Goal: Task Accomplishment & Management: Manage account settings

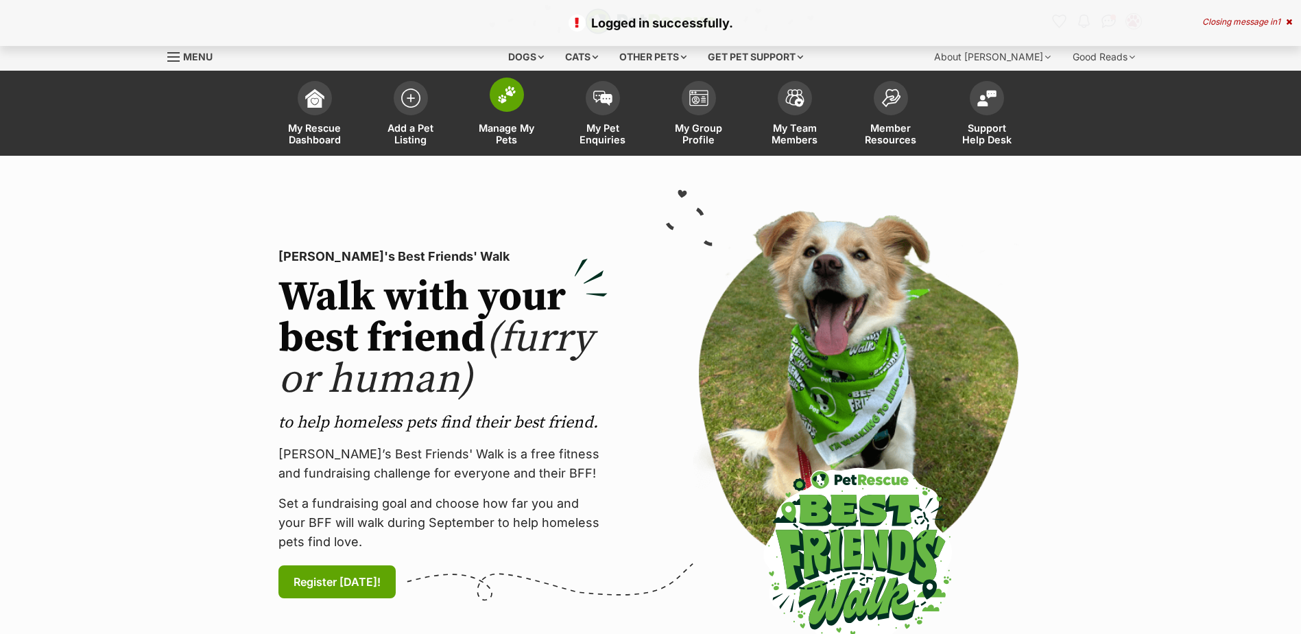
click at [530, 117] on link "Manage My Pets" at bounding box center [507, 115] width 96 height 82
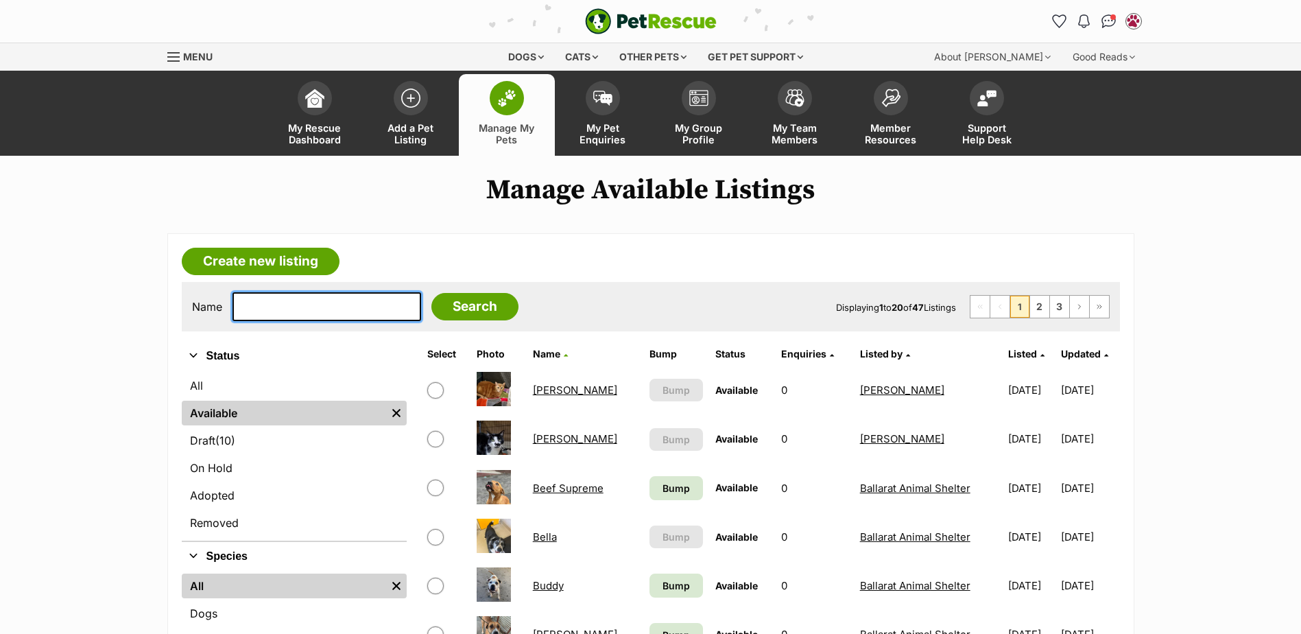
click at [267, 295] on input "text" at bounding box center [327, 306] width 189 height 29
type input "saint"
click at [432, 293] on input "Search" at bounding box center [475, 306] width 87 height 27
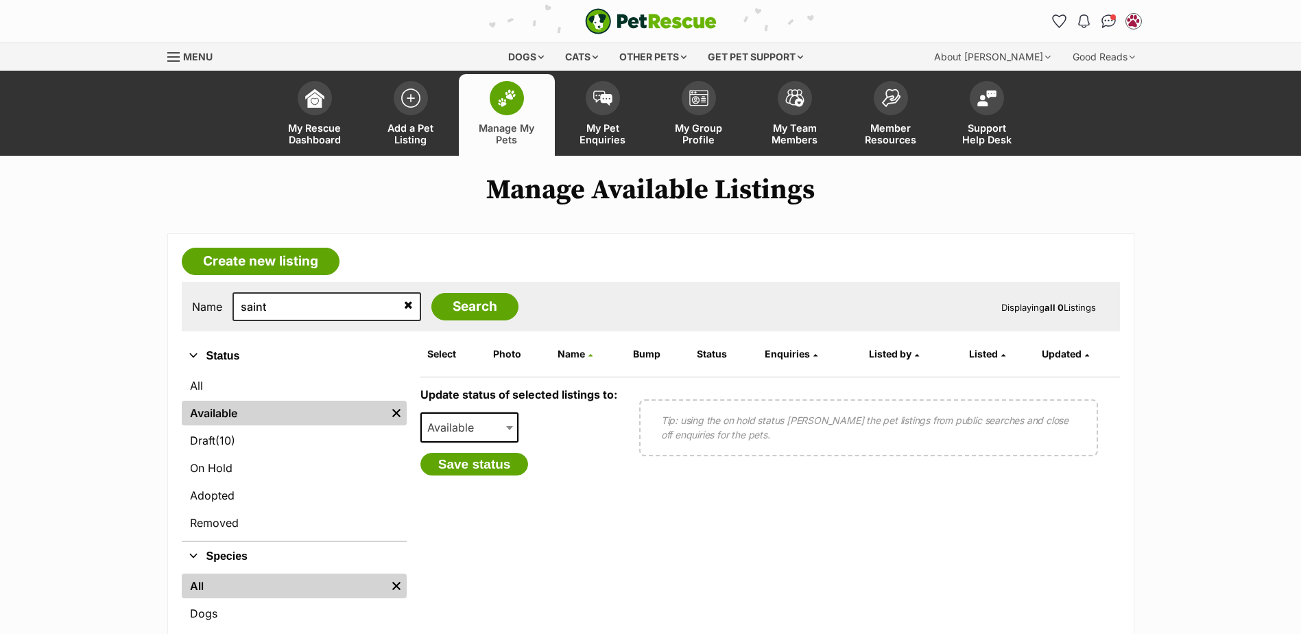
click at [404, 308] on icon at bounding box center [408, 304] width 9 height 11
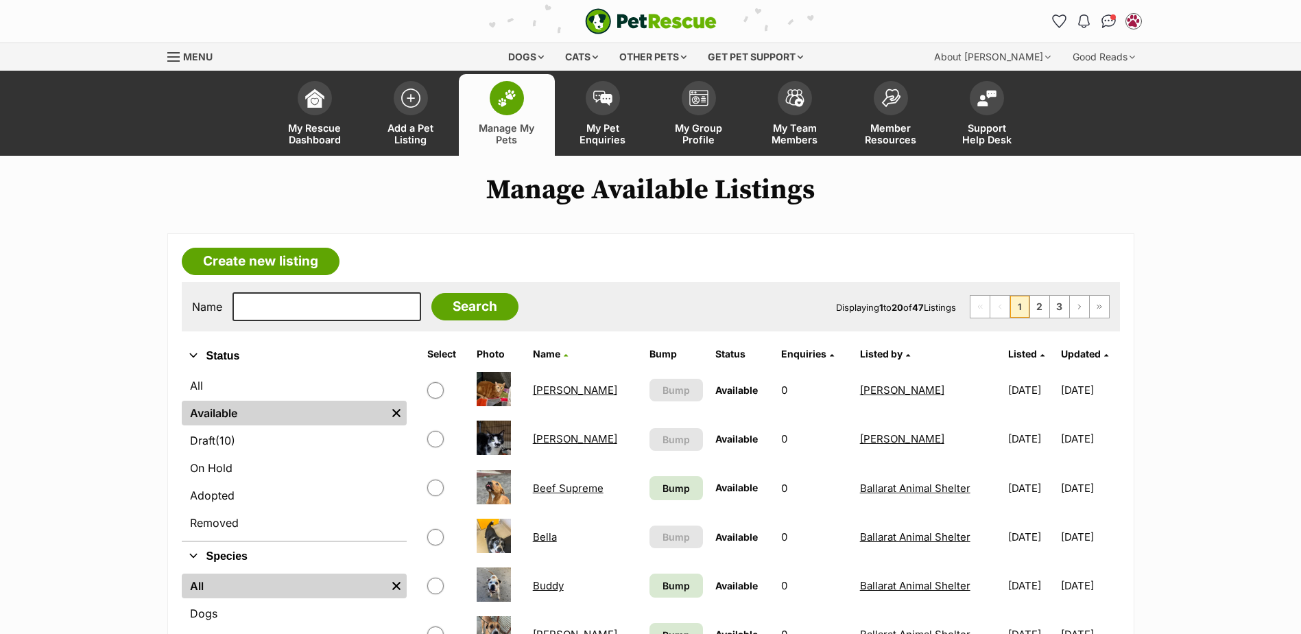
click at [530, 117] on link "Manage My Pets" at bounding box center [507, 115] width 96 height 82
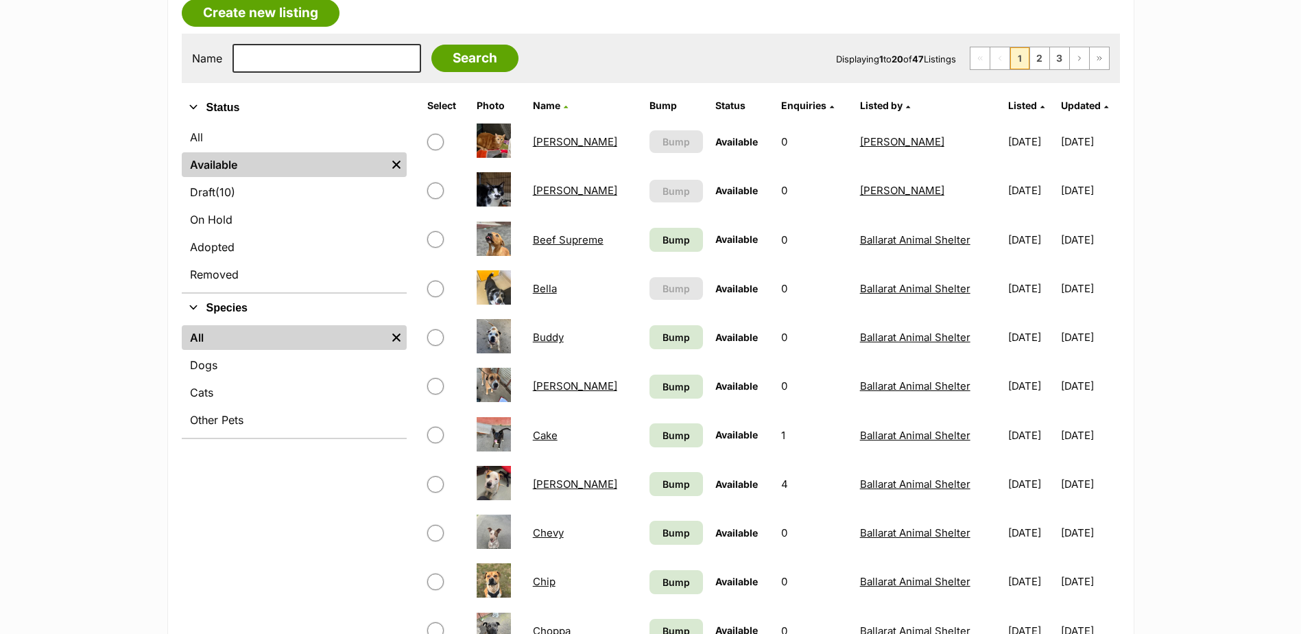
scroll to position [274, 0]
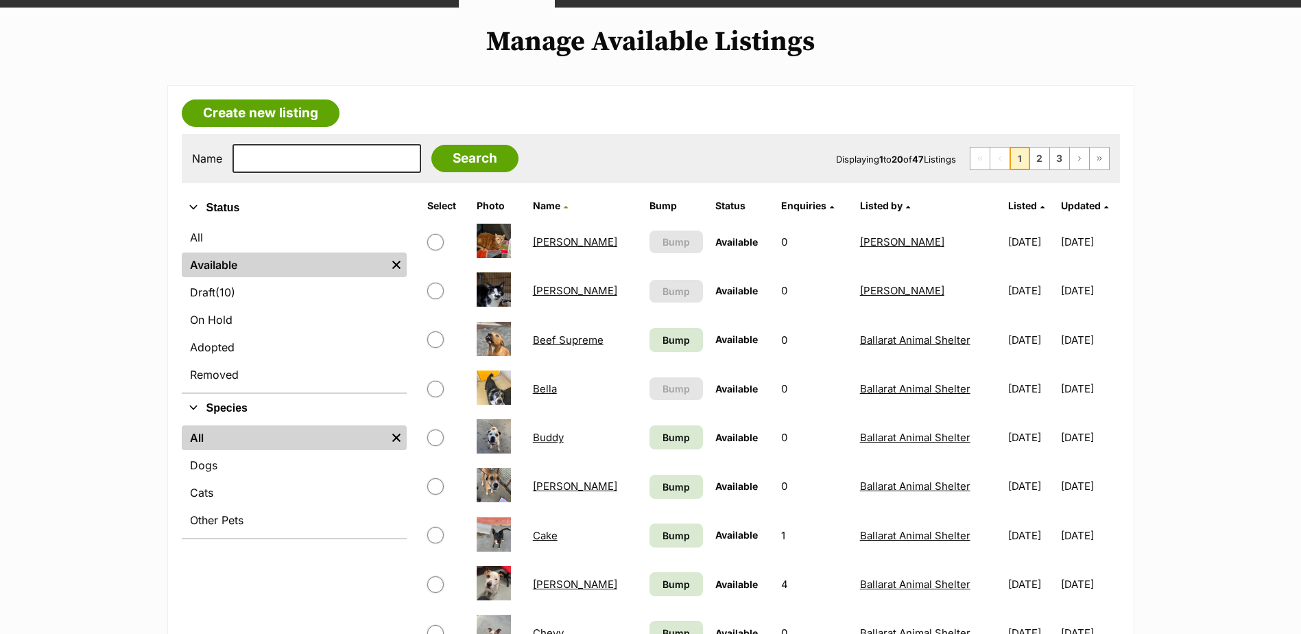
scroll to position [206, 0]
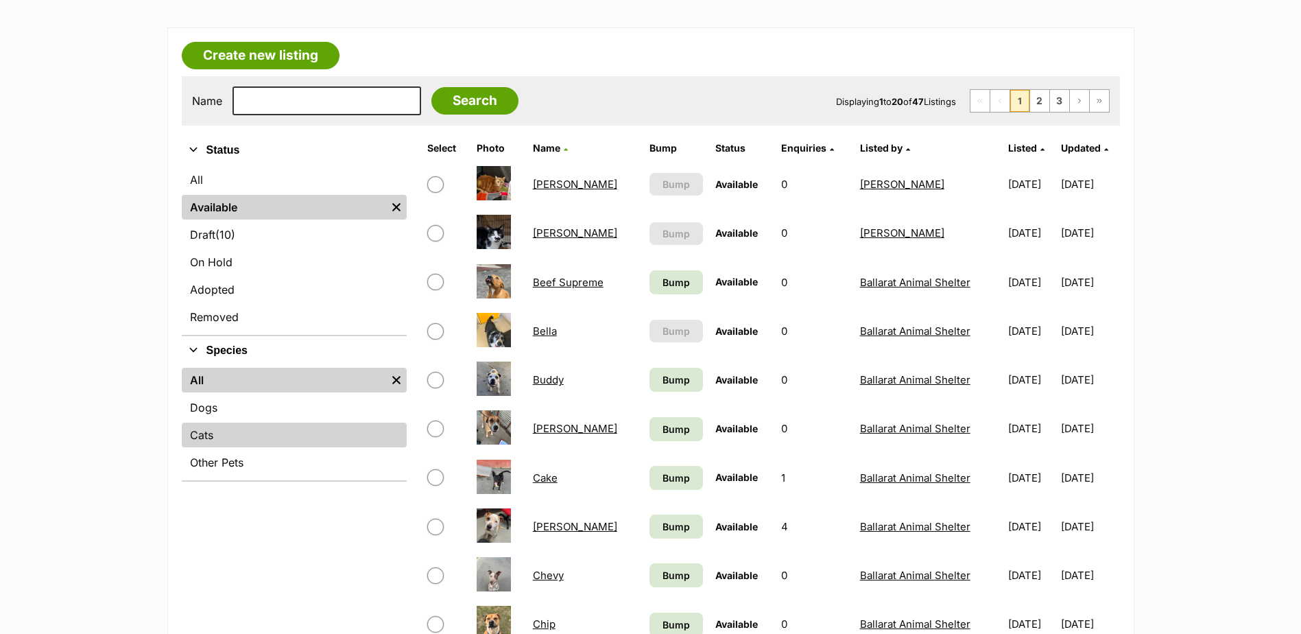
click at [196, 443] on link "Cats" at bounding box center [294, 435] width 225 height 25
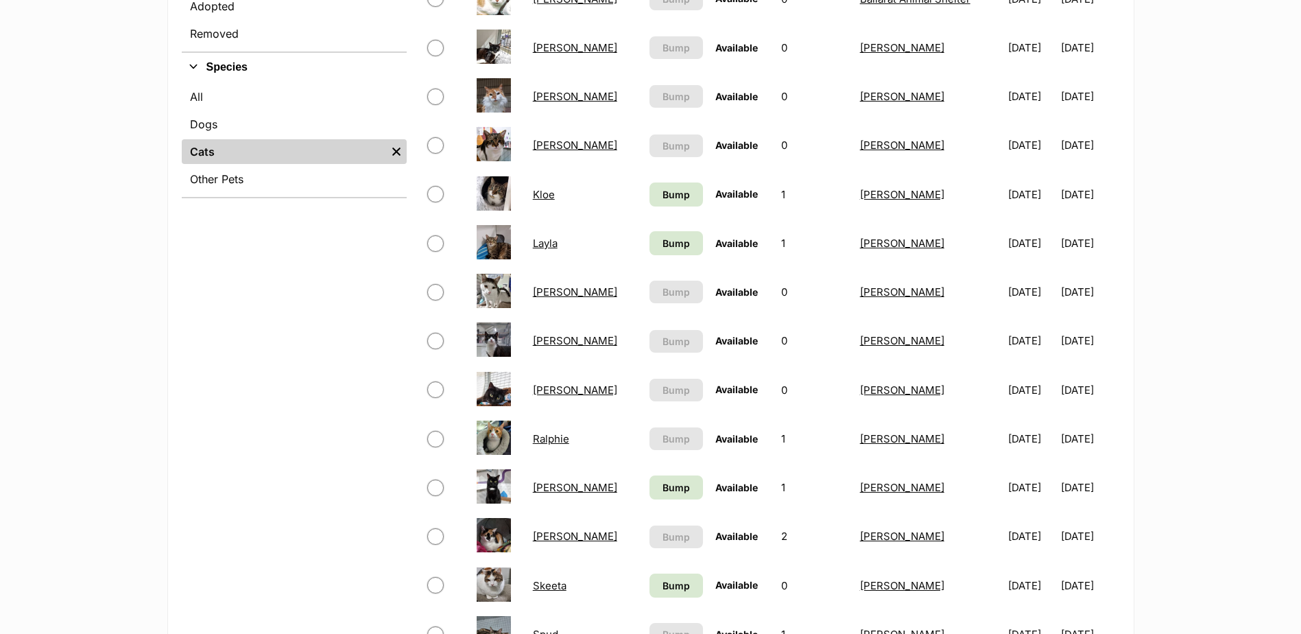
scroll to position [206, 0]
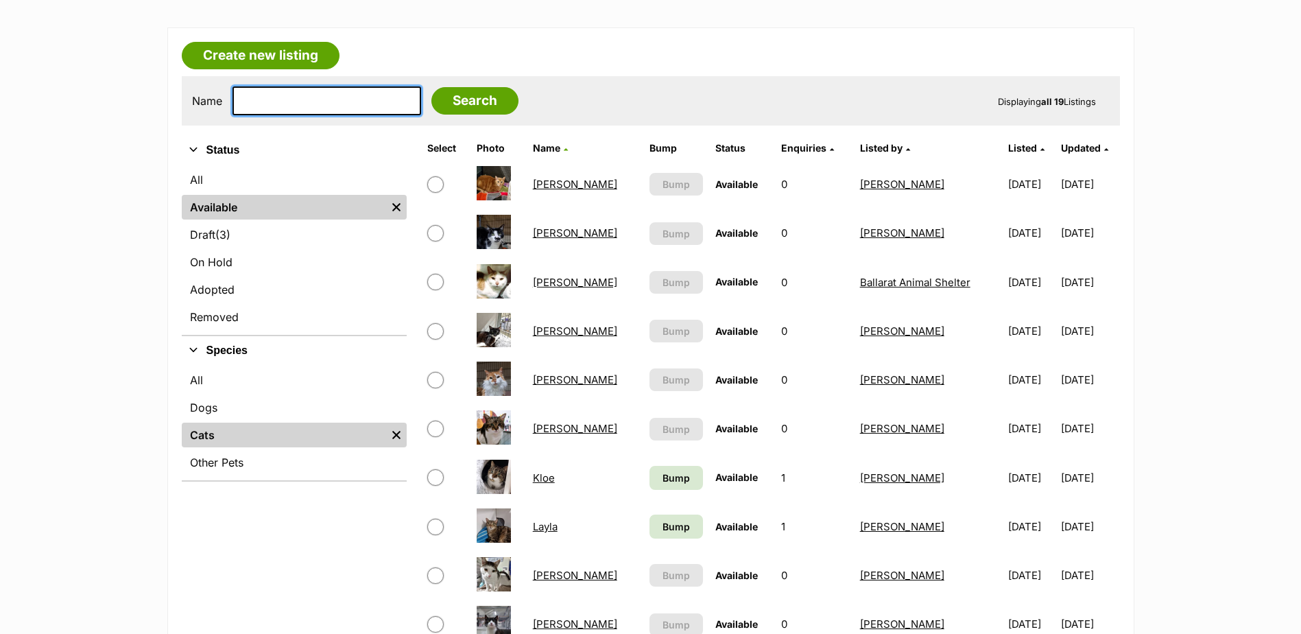
click at [285, 104] on input "text" at bounding box center [327, 100] width 189 height 29
click at [537, 383] on link "Elia" at bounding box center [575, 379] width 84 height 13
click at [539, 181] on link "Amelia" at bounding box center [575, 184] width 84 height 13
